Goal: Navigation & Orientation: Find specific page/section

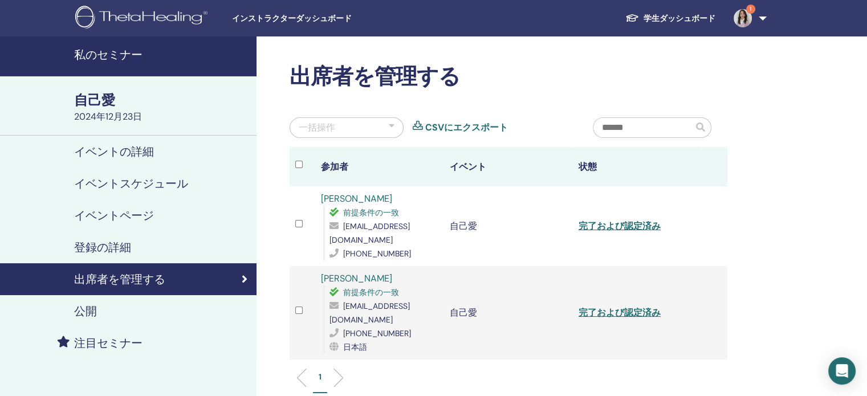
click at [740, 15] on img at bounding box center [742, 18] width 18 height 18
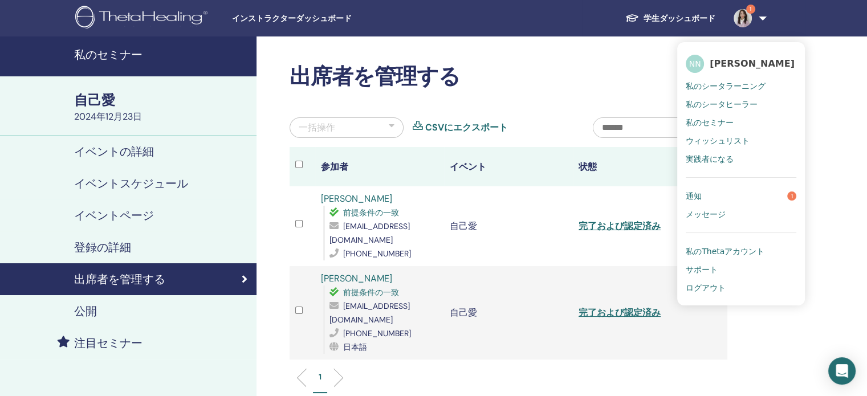
click at [704, 196] on link "通知 1" at bounding box center [740, 196] width 111 height 18
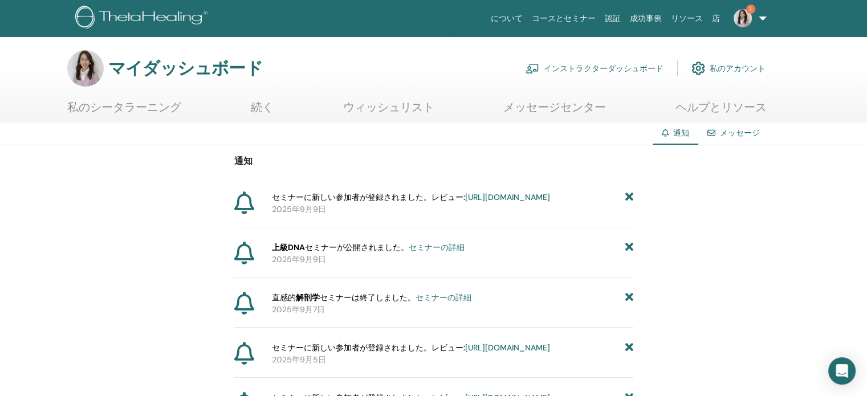
click at [465, 202] on font "[URL][DOMAIN_NAME]" at bounding box center [507, 197] width 85 height 10
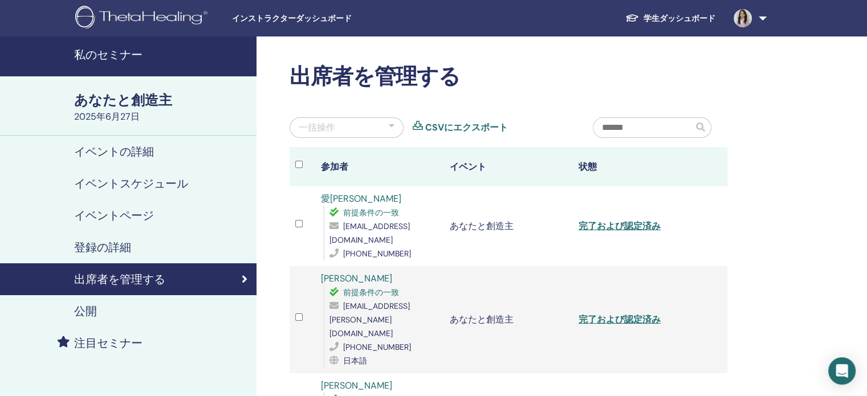
scroll to position [6, 0]
